Goal: Task Accomplishment & Management: Manage account settings

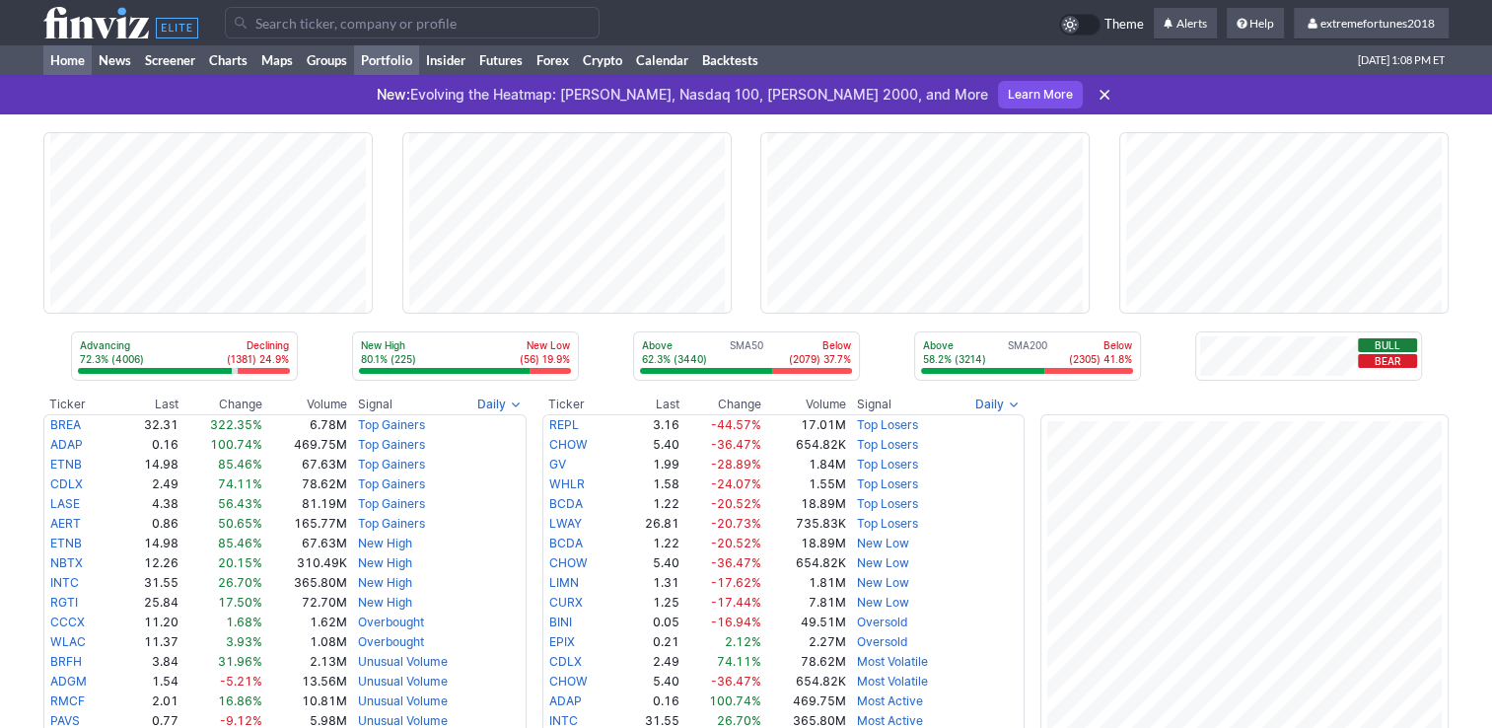
click at [393, 57] on link "Portfolio" at bounding box center [386, 60] width 65 height 30
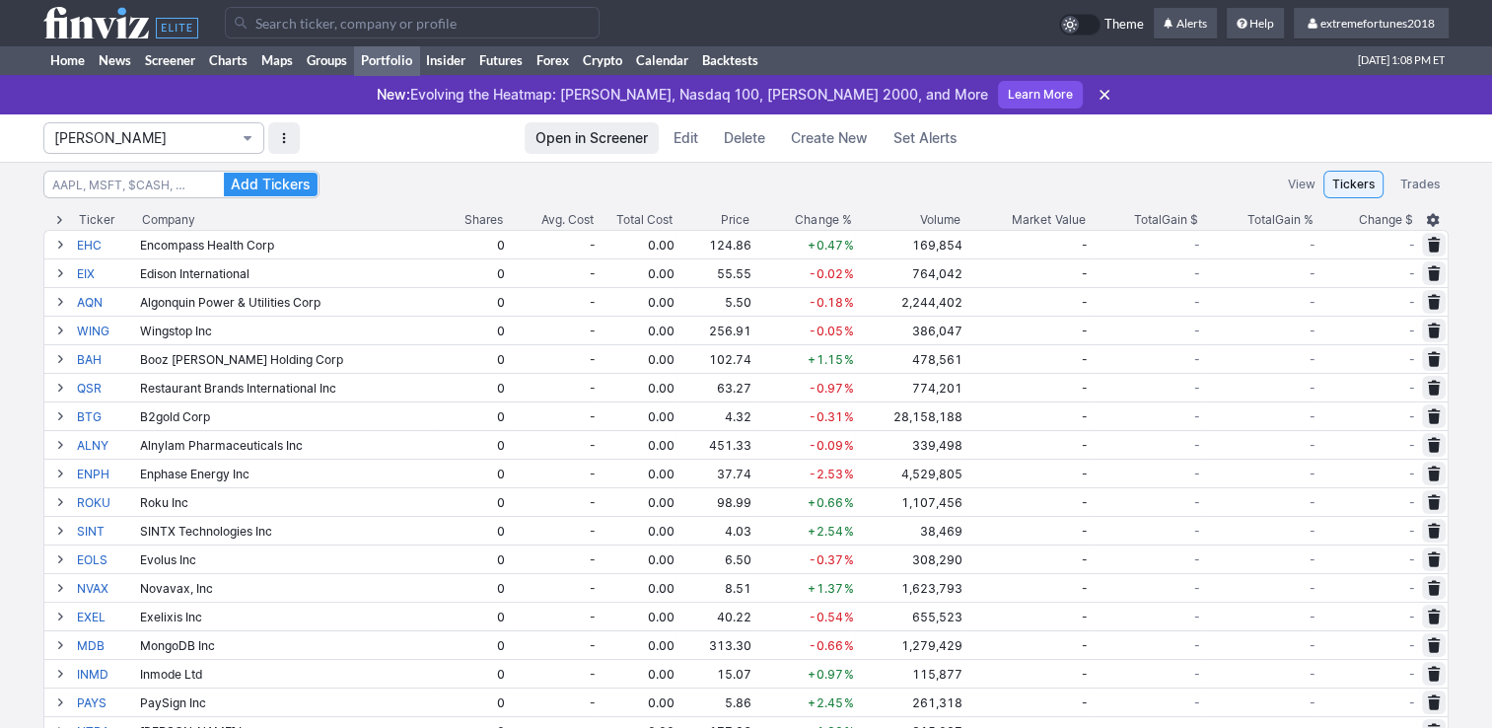
click at [149, 146] on span "[PERSON_NAME]" at bounding box center [143, 138] width 179 height 20
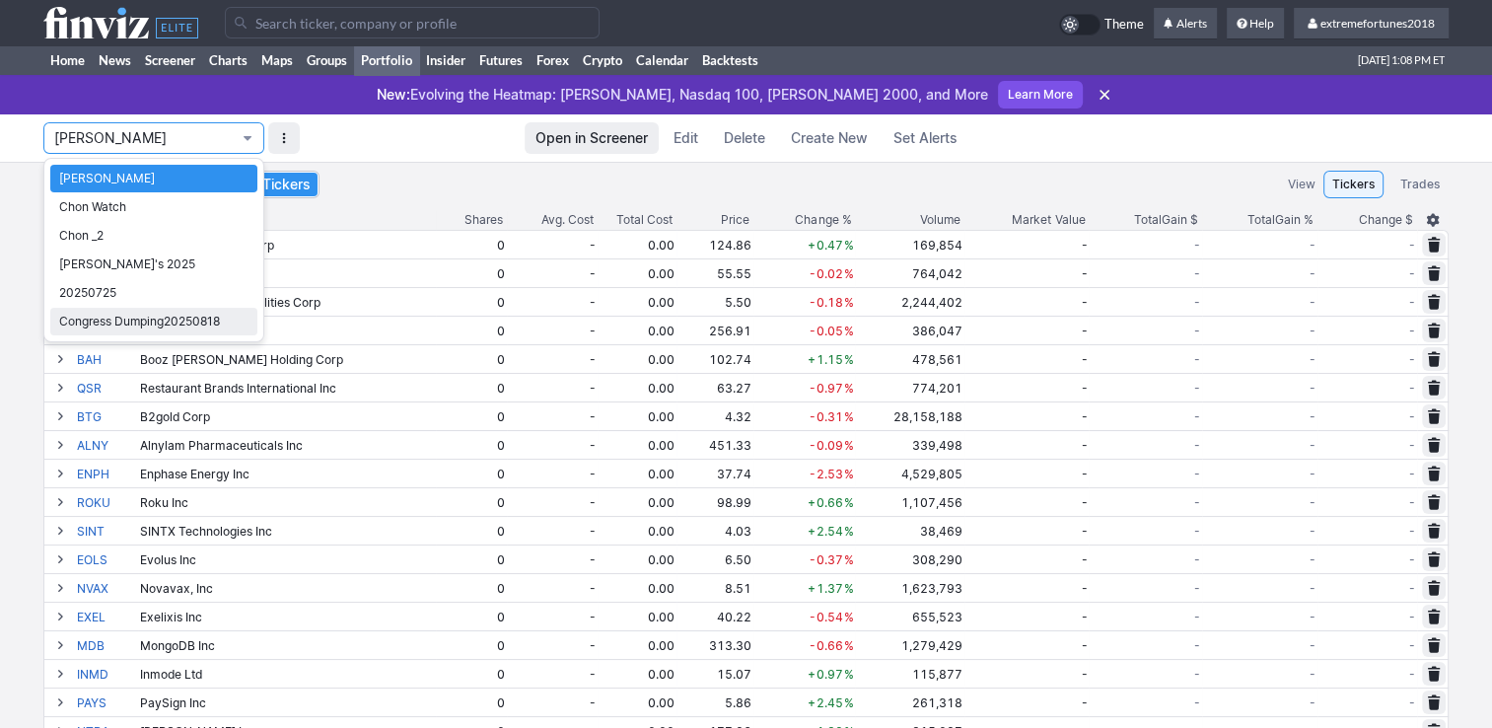
click at [106, 294] on span "20250725" at bounding box center [153, 293] width 189 height 20
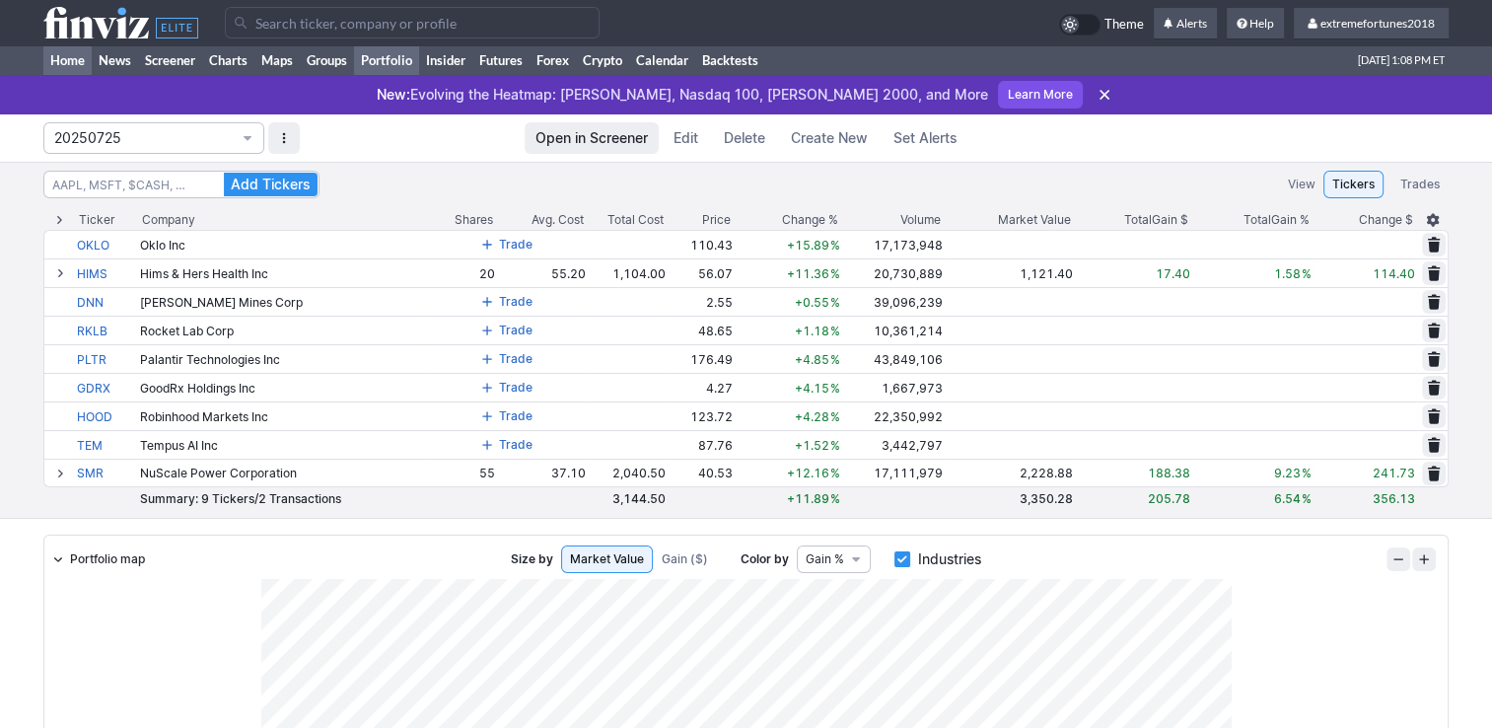
click at [69, 56] on link "Home" at bounding box center [67, 60] width 48 height 30
